Goal: Find specific page/section: Find specific page/section

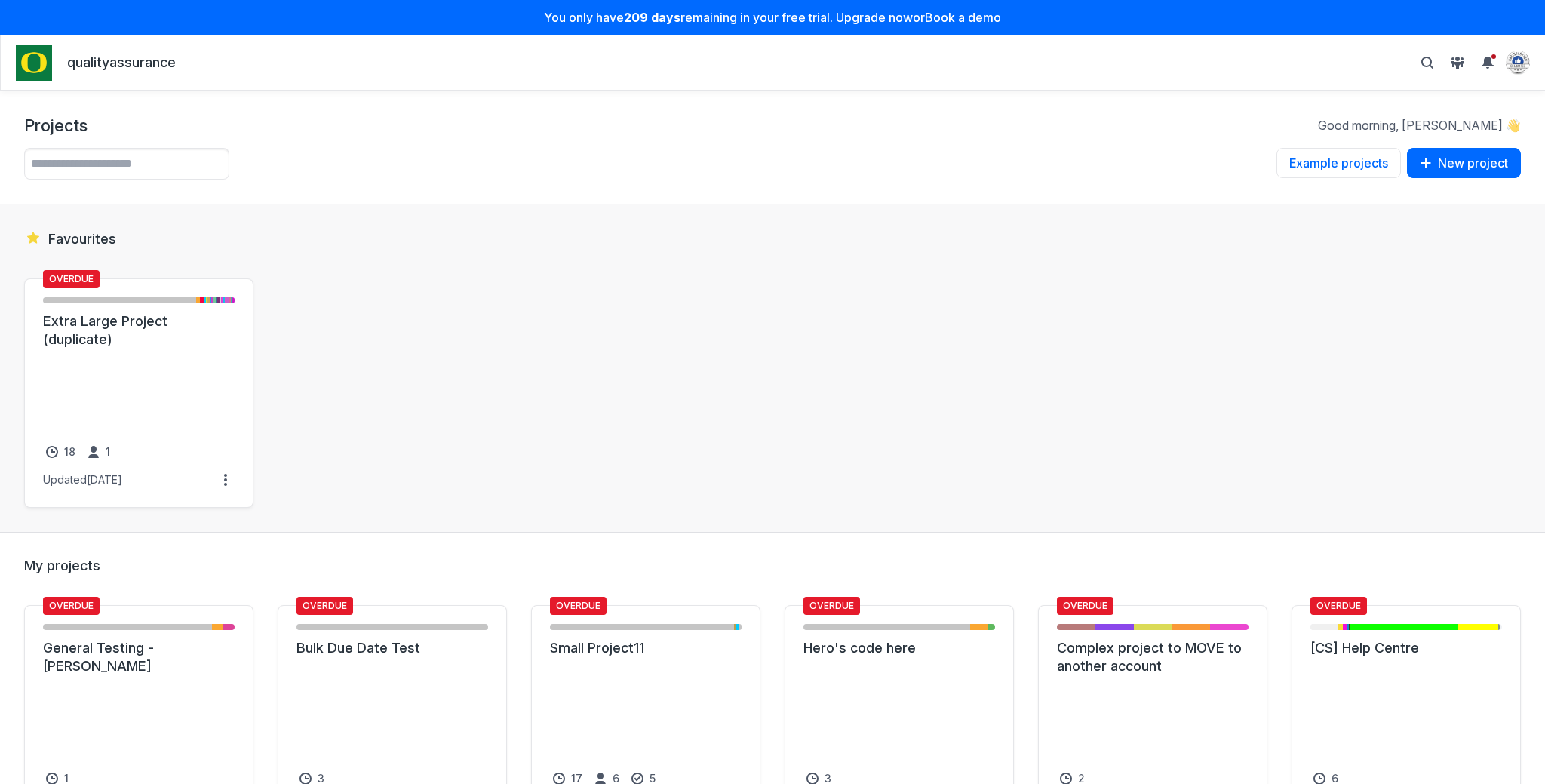
click at [638, 246] on section "Favourites Overdue First Draft - 2032 items ( 80% ) First draft review - 46 ite…" at bounding box center [772, 368] width 1545 height 328
click at [106, 349] on link "Extra Large Project (duplicate)" at bounding box center [139, 330] width 192 height 37
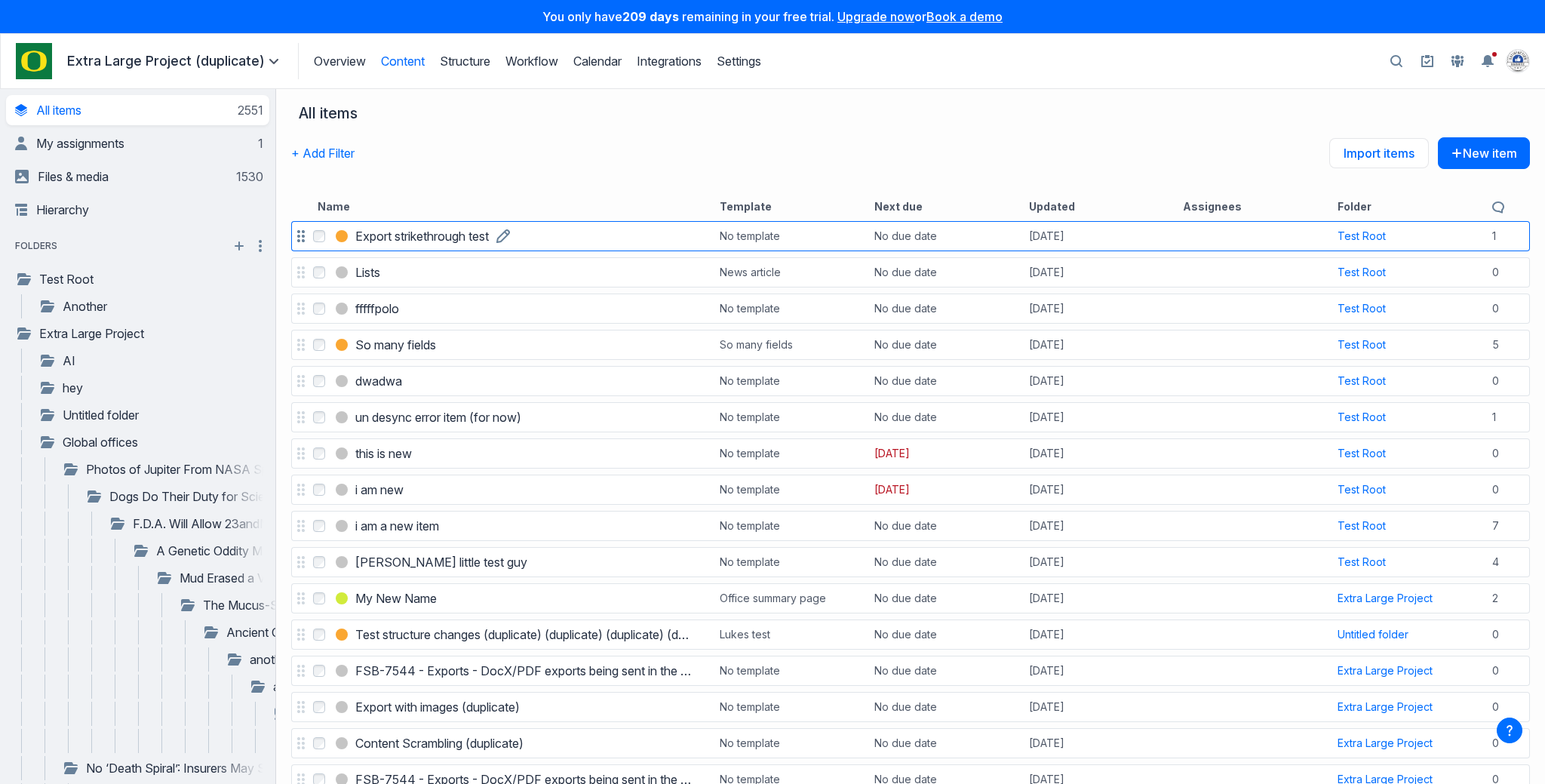
click at [406, 230] on h3 "Export strikethrough test" at bounding box center [421, 236] width 133 height 18
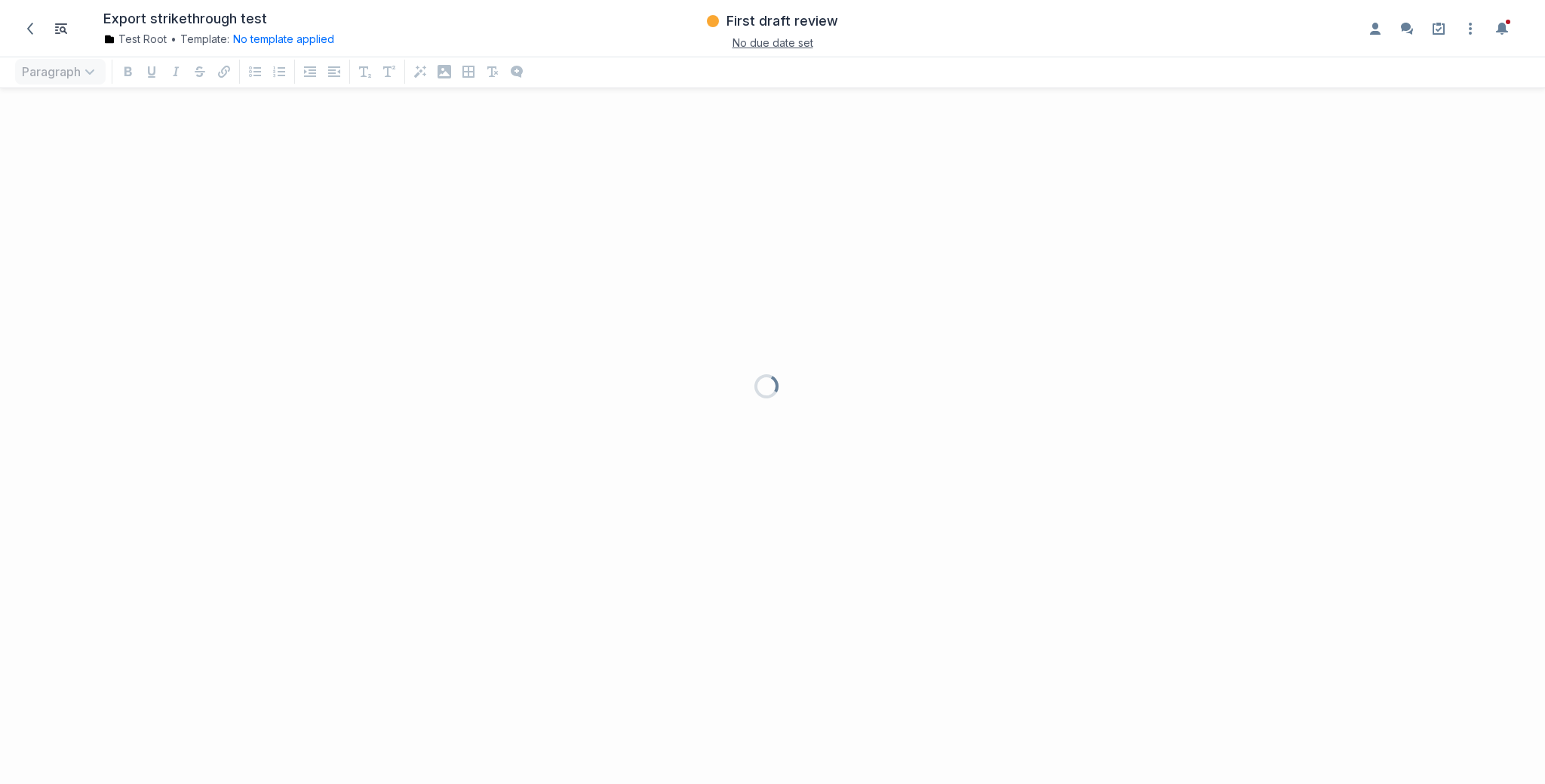
scroll to position [664, 1545]
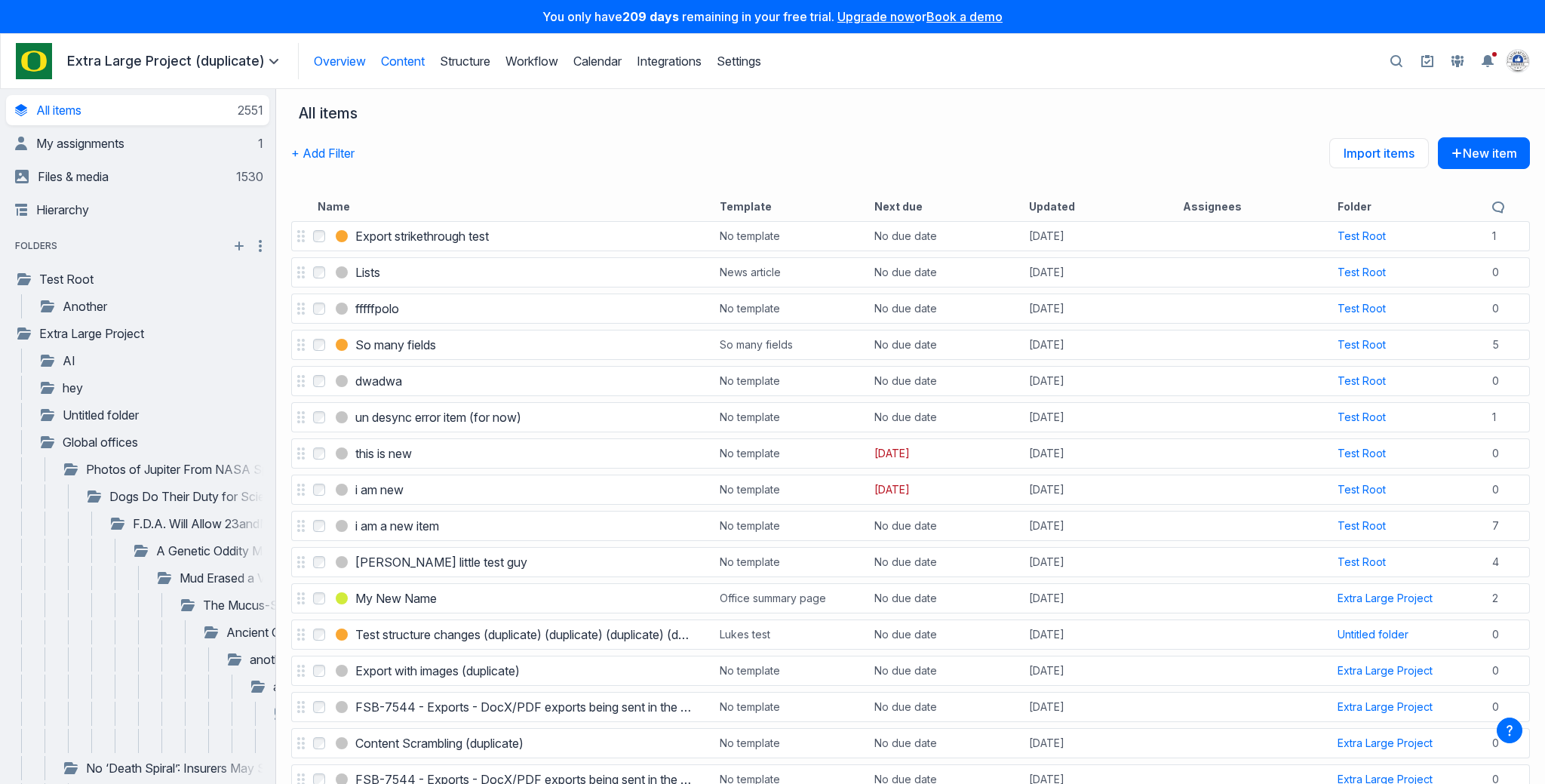
click at [315, 65] on link "Overview" at bounding box center [340, 61] width 52 height 15
